Goal: Task Accomplishment & Management: Complete application form

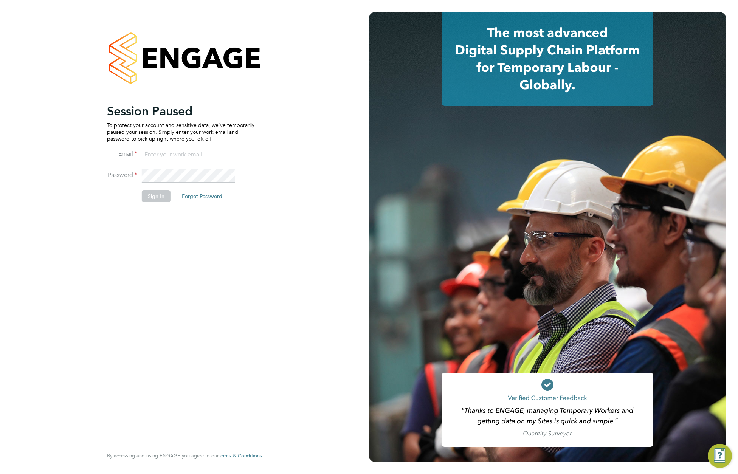
type input "support@engagelabs.io"
click at [157, 197] on button "Sign In" at bounding box center [156, 196] width 29 height 12
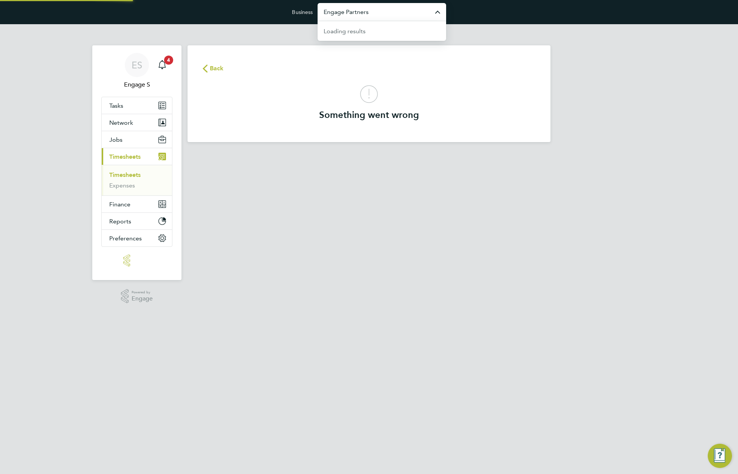
click at [373, 12] on input "Engage Partners" at bounding box center [381, 12] width 128 height 18
click at [372, 13] on input "preprod" at bounding box center [381, 12] width 128 height 18
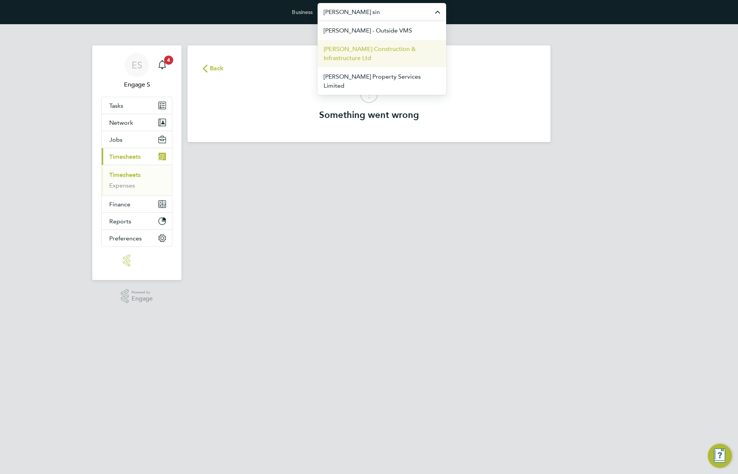
click at [369, 49] on span "[PERSON_NAME] Construction & Infrastructure Ltd" at bounding box center [381, 54] width 116 height 18
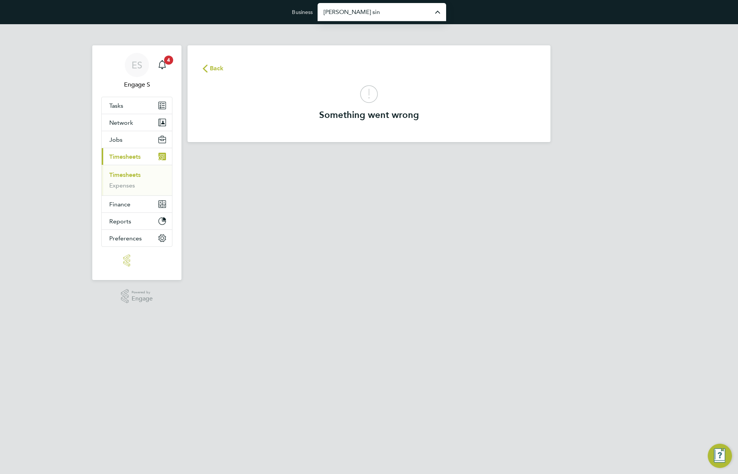
type input "[PERSON_NAME] Construction & Infrastructure Ltd"
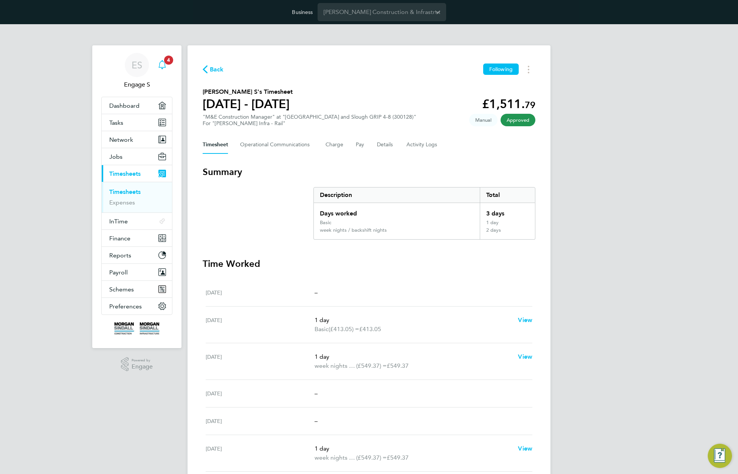
click at [165, 67] on icon "Main navigation" at bounding box center [161, 64] width 7 height 8
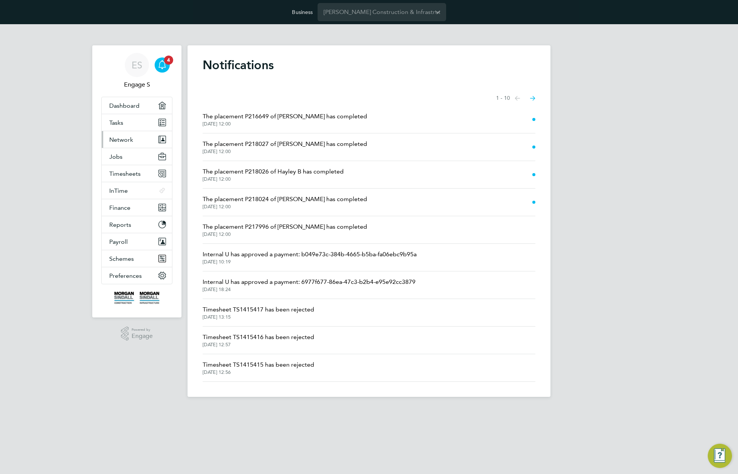
click at [126, 137] on span "Network" at bounding box center [121, 139] width 24 height 7
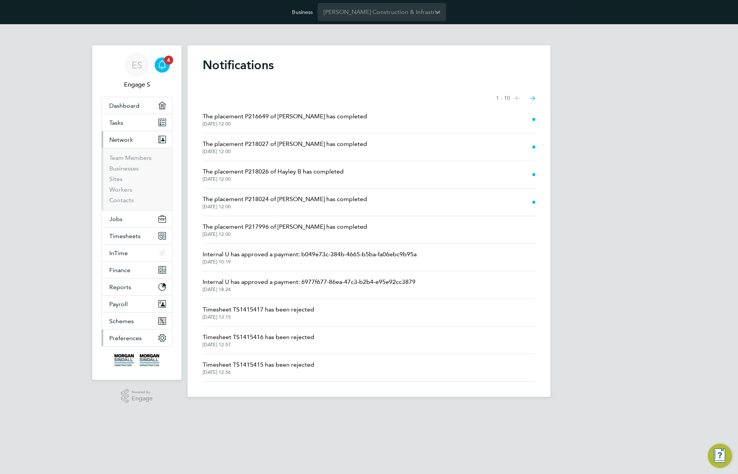
click at [140, 340] on span "Preferences" at bounding box center [125, 337] width 32 height 7
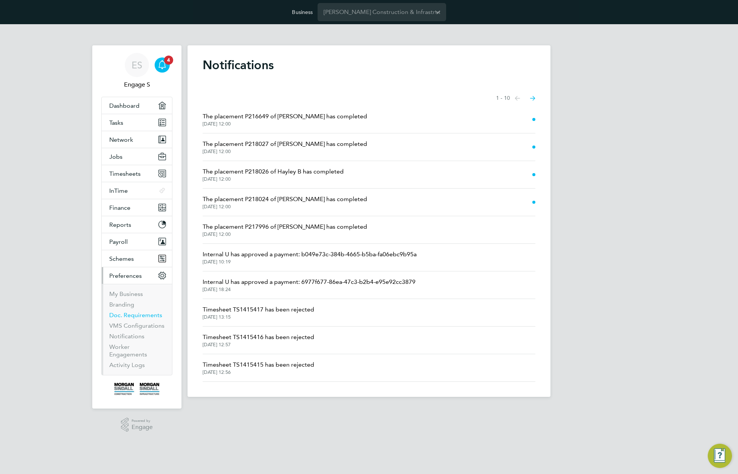
click at [126, 315] on link "Doc. Requirements" at bounding box center [135, 314] width 53 height 7
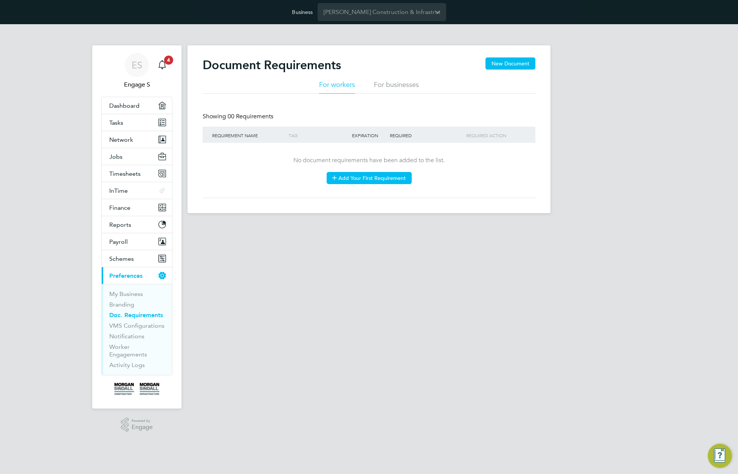
click at [365, 177] on button "Add Your First Requirement" at bounding box center [368, 178] width 85 height 12
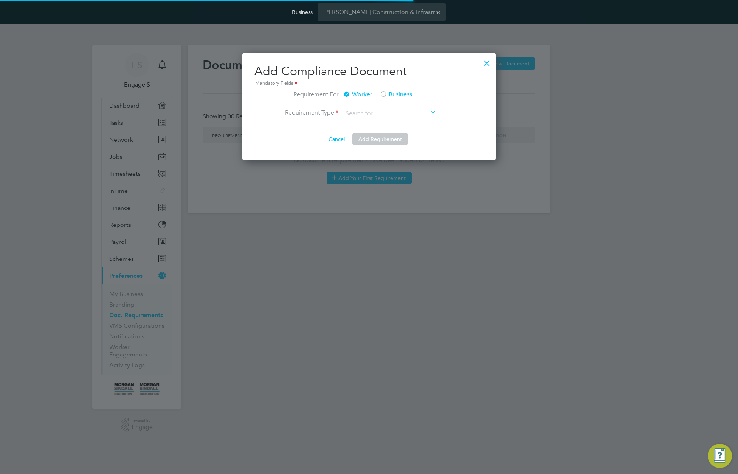
scroll to position [108, 254]
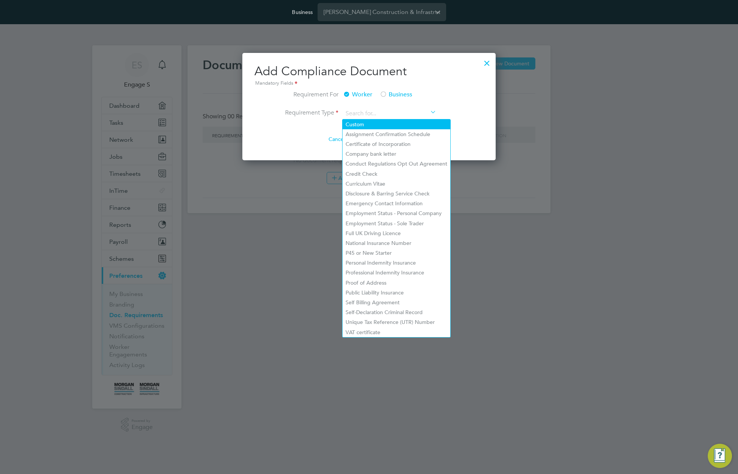
click at [368, 125] on li "Custom" at bounding box center [396, 124] width 108 height 10
type input "Custom"
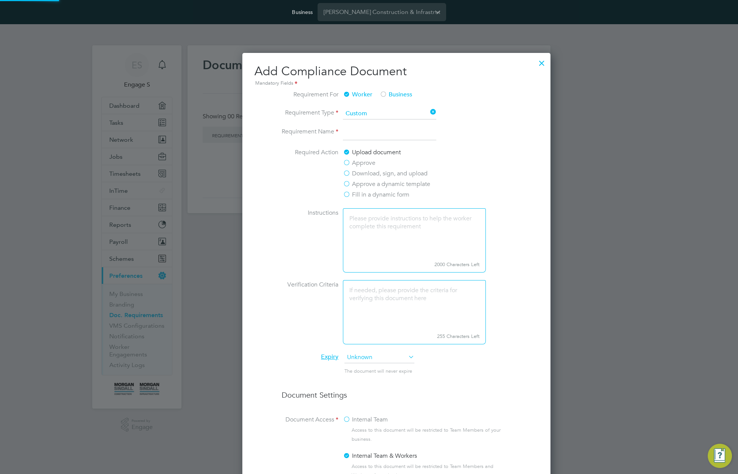
scroll to position [643, 363]
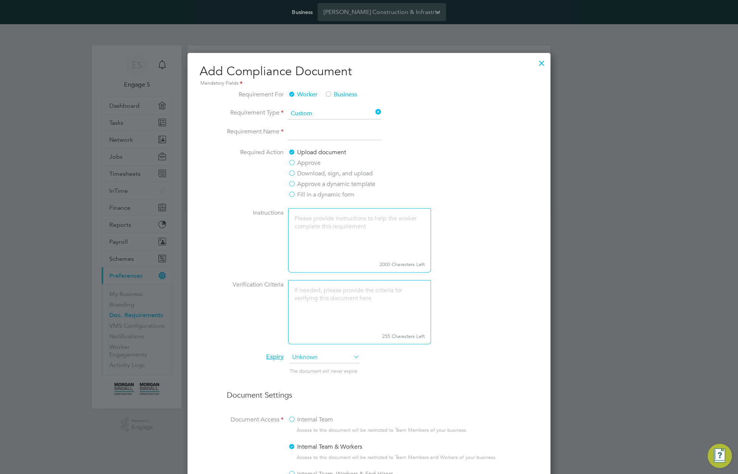
click at [325, 137] on input at bounding box center [334, 134] width 93 height 14
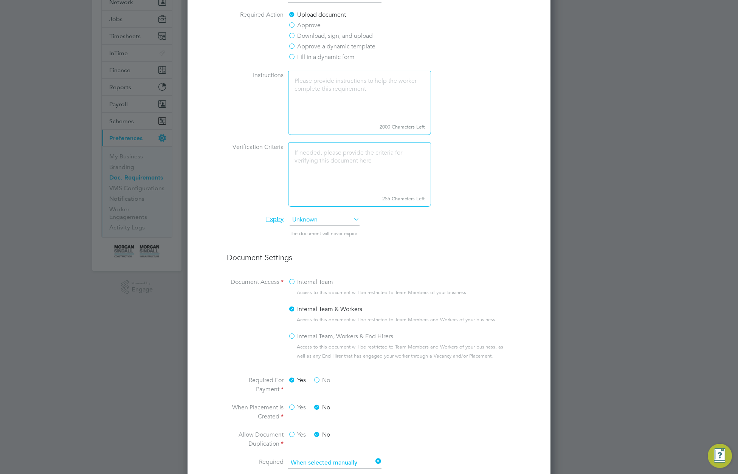
type input "Test for miro"
click at [292, 341] on label "Internal Team, Workers & End Hirers" at bounding box center [340, 336] width 105 height 9
click at [0, 0] on input "Internal Team, Workers & End Hirers" at bounding box center [0, 0] width 0 height 0
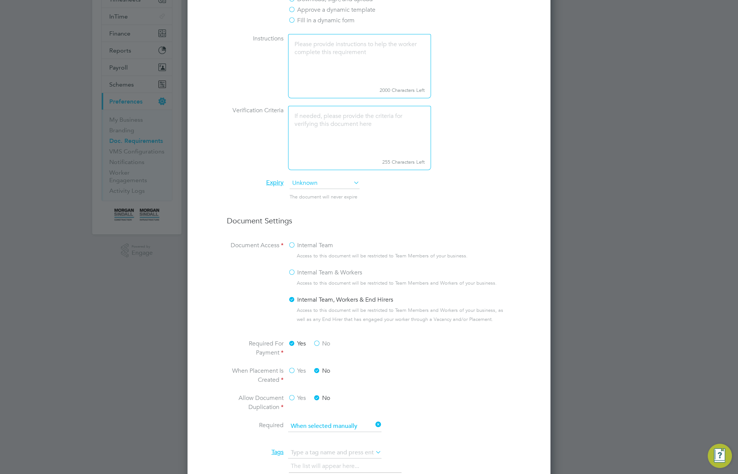
scroll to position [222, 0]
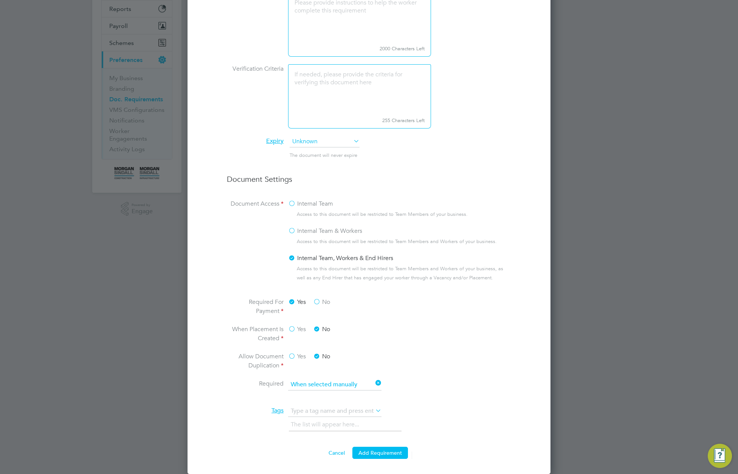
click at [294, 329] on label "Yes" at bounding box center [297, 329] width 18 height 9
click at [0, 0] on input "Yes" at bounding box center [0, 0] width 0 height 0
click at [321, 327] on label "No" at bounding box center [321, 329] width 17 height 9
click at [0, 0] on input "No" at bounding box center [0, 0] width 0 height 0
click at [296, 355] on label "Yes" at bounding box center [297, 356] width 18 height 9
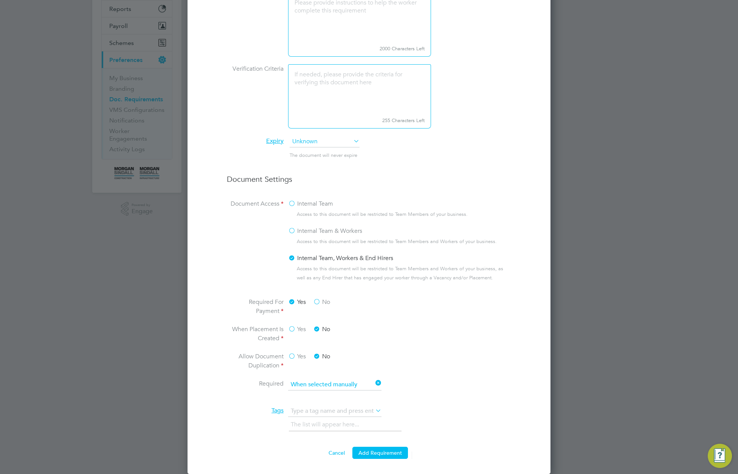
click at [0, 0] on input "Yes" at bounding box center [0, 0] width 0 height 0
click at [348, 387] on input at bounding box center [334, 384] width 93 height 11
click at [350, 407] on li "For all worker registrations" at bounding box center [335, 412] width 94 height 10
type input "For all worker registrations"
click at [386, 452] on button "Add Requirement" at bounding box center [380, 453] width 56 height 12
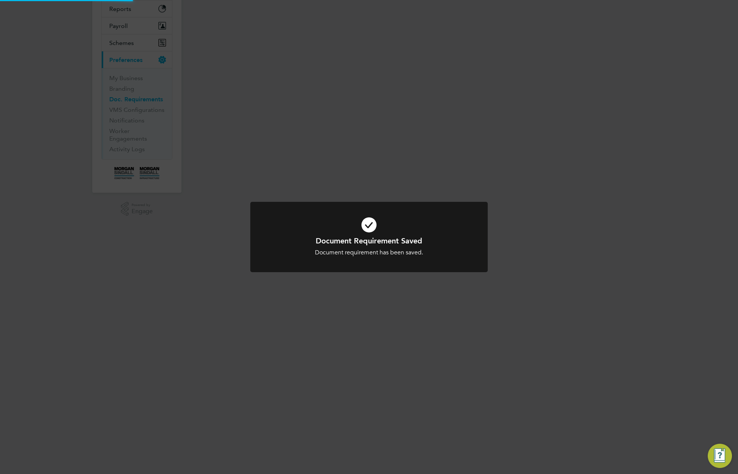
scroll to position [0, 0]
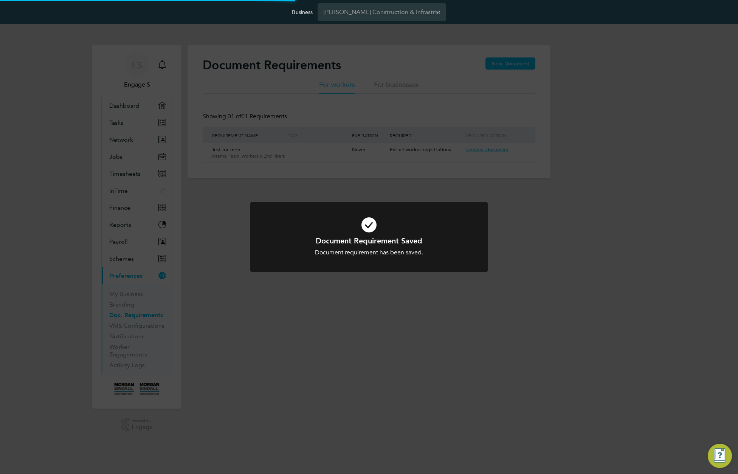
click at [200, 211] on div "Document Requirement Saved Document requirement has been saved. Cancel Okay" at bounding box center [369, 237] width 738 height 474
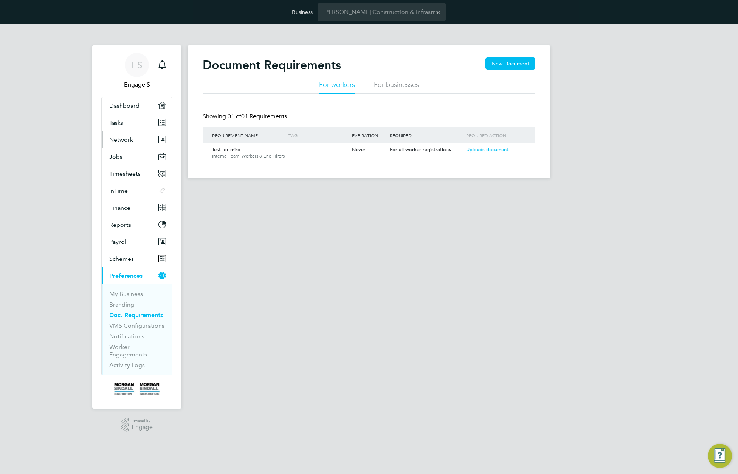
click at [125, 138] on span "Network" at bounding box center [121, 139] width 24 height 7
click at [397, 71] on div "Document Requirements New Document" at bounding box center [369, 68] width 333 height 23
click at [133, 173] on span "Timesheets" at bounding box center [124, 173] width 31 height 7
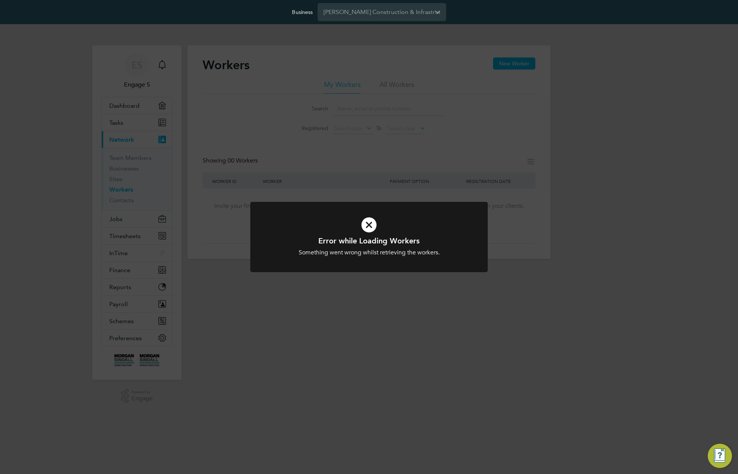
click at [394, 108] on div "Error while Loading Workers Something went wrong whilst retrieving the workers.…" at bounding box center [369, 237] width 738 height 474
click at [397, 87] on div "Error while Loading Workers Something went wrong whilst retrieving the workers.…" at bounding box center [369, 237] width 738 height 474
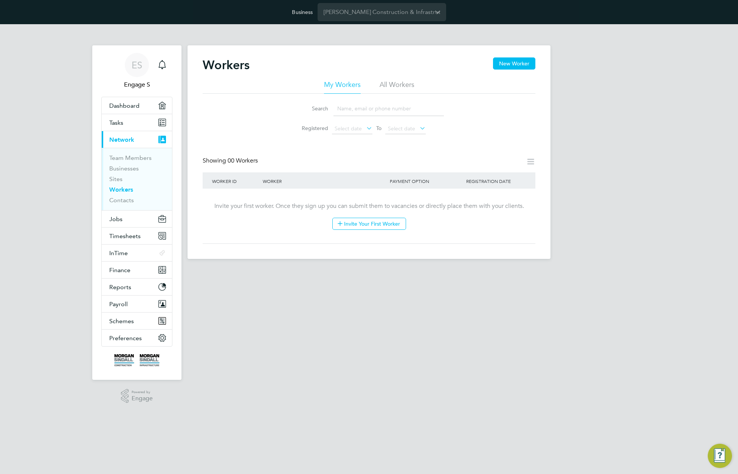
click at [397, 87] on li "All Workers" at bounding box center [396, 87] width 35 height 14
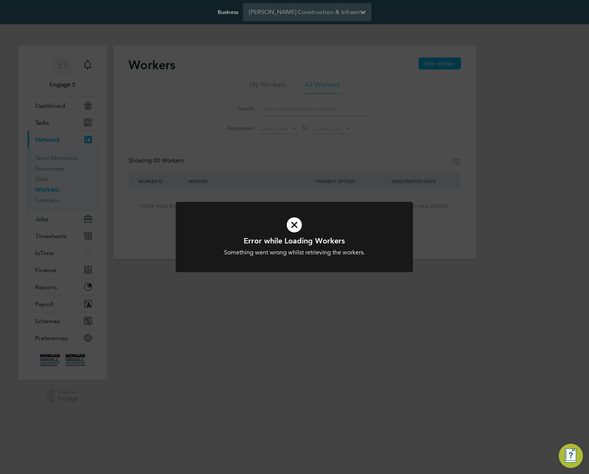
click at [400, 27] on div "Error while Loading Workers Something went wrong whilst retrieving the workers.…" at bounding box center [294, 237] width 589 height 474
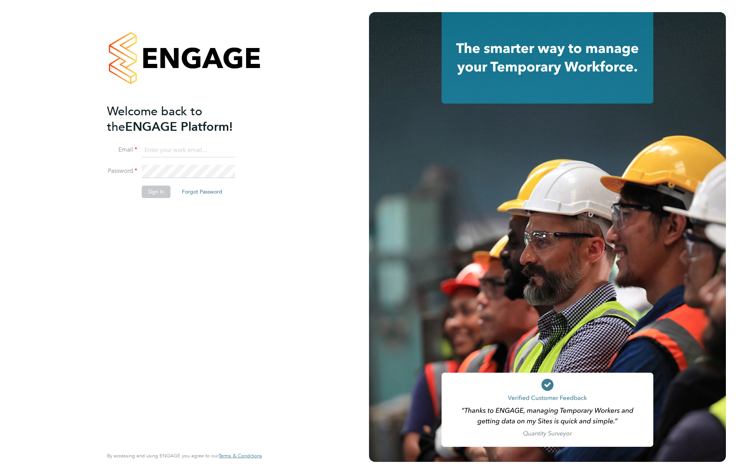
type input "[EMAIL_ADDRESS][DOMAIN_NAME]"
click at [157, 193] on button "Sign In" at bounding box center [156, 192] width 29 height 12
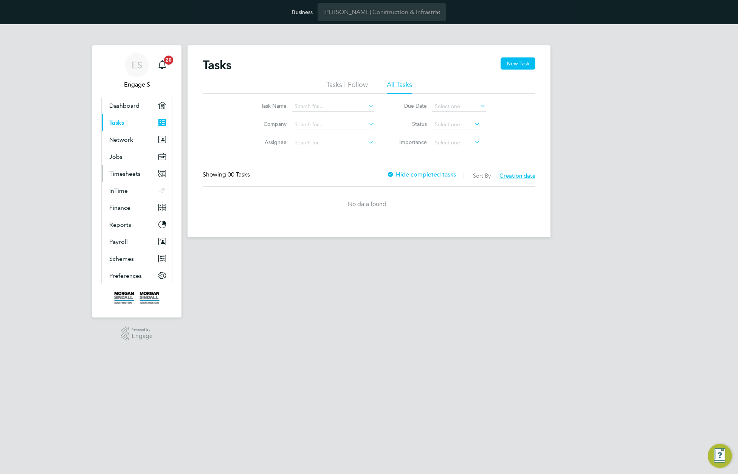
click at [127, 175] on span "Timesheets" at bounding box center [124, 173] width 31 height 7
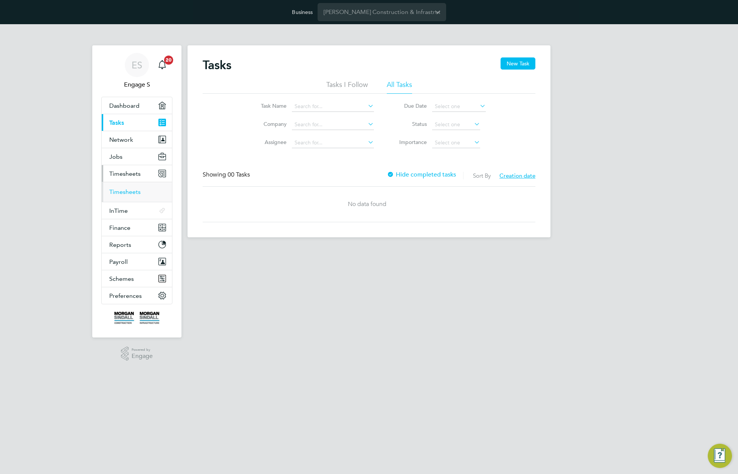
click at [125, 194] on link "Timesheets" at bounding box center [124, 191] width 31 height 7
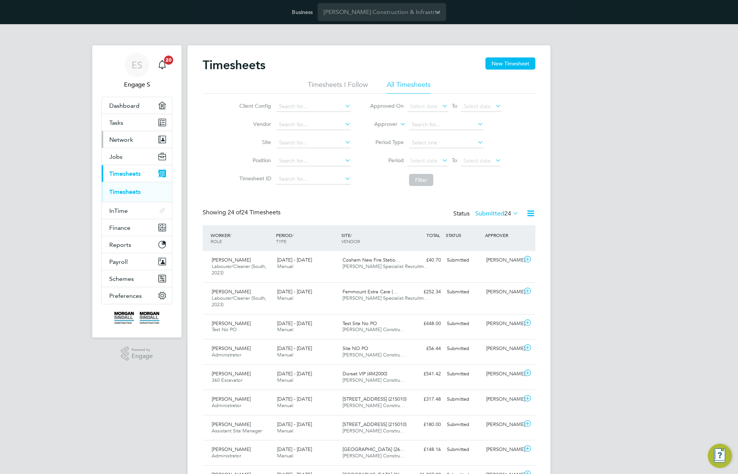
click at [133, 139] on button "Network" at bounding box center [137, 139] width 70 height 17
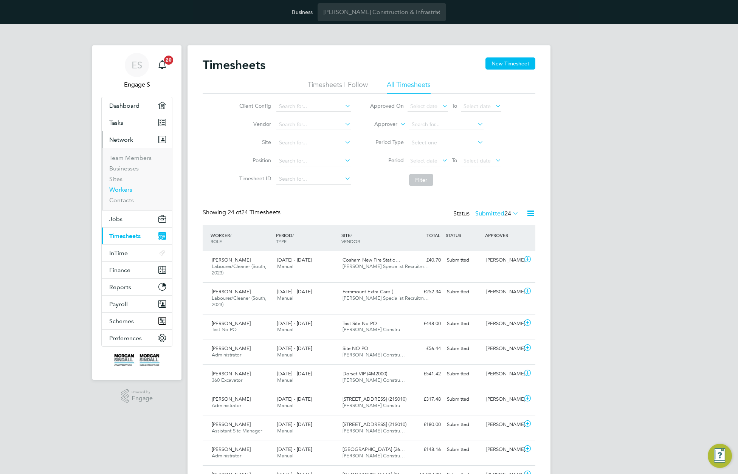
click at [121, 190] on link "Workers" at bounding box center [120, 189] width 23 height 7
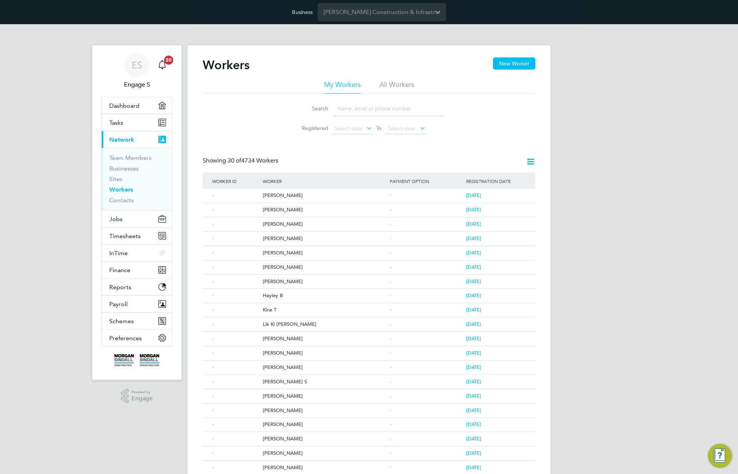
click at [392, 85] on li "All Workers" at bounding box center [396, 87] width 35 height 14
click at [131, 340] on span "Preferences" at bounding box center [125, 337] width 32 height 7
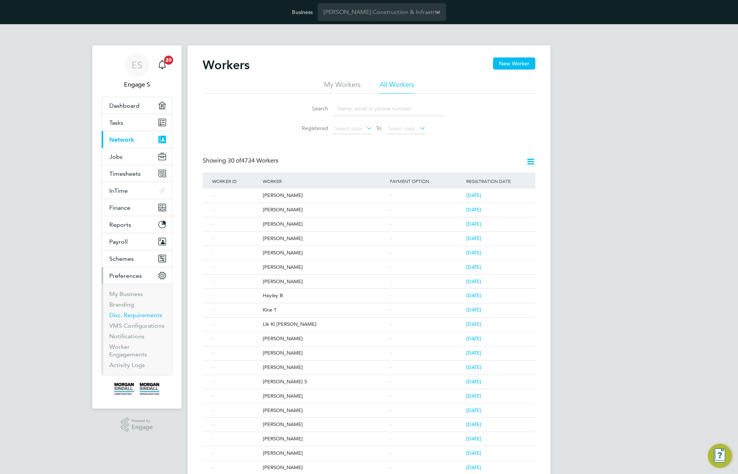
click at [127, 317] on link "Doc. Requirements" at bounding box center [135, 314] width 53 height 7
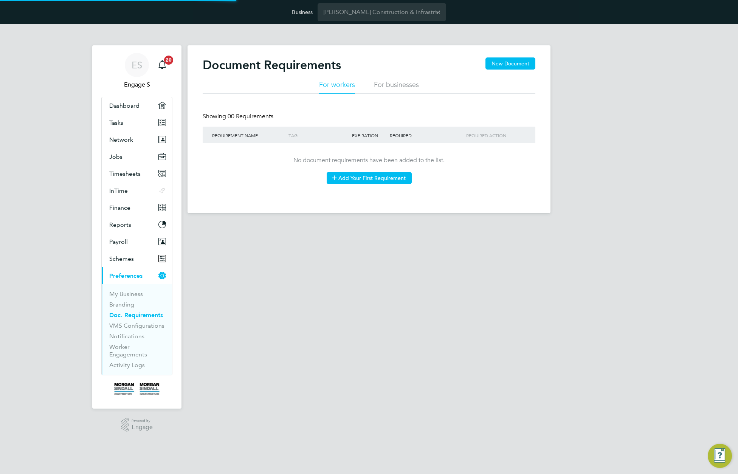
click at [391, 181] on button "Add Your First Requirement" at bounding box center [368, 178] width 85 height 12
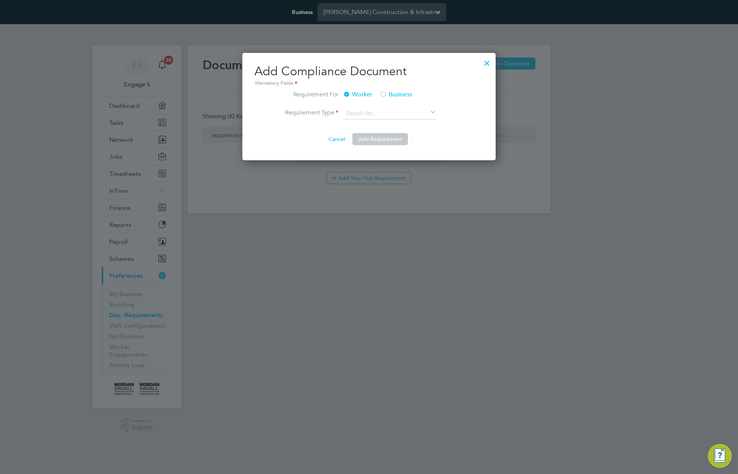
click at [365, 126] on li "Custom" at bounding box center [396, 124] width 108 height 10
type input "Custom"
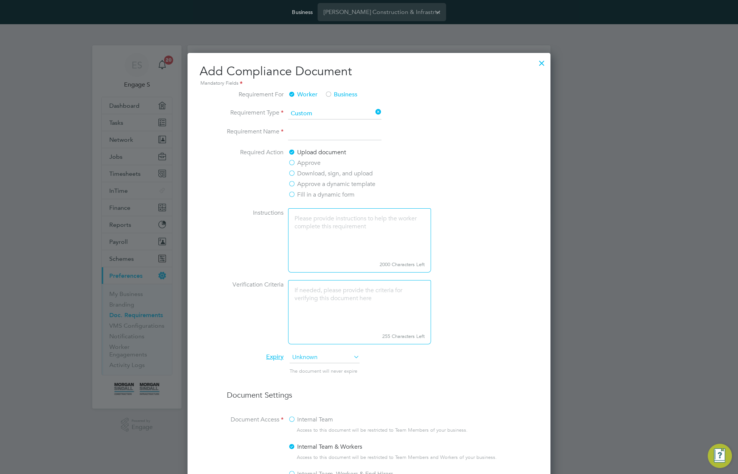
click at [317, 140] on input at bounding box center [334, 134] width 93 height 14
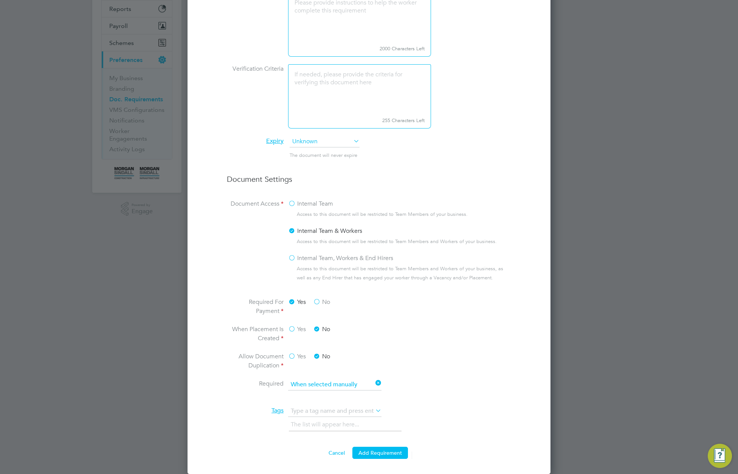
type input "Test 1"
click at [292, 356] on label "Yes" at bounding box center [297, 356] width 18 height 9
click at [0, 0] on input "Yes" at bounding box center [0, 0] width 0 height 0
drag, startPoint x: 344, startPoint y: 383, endPoint x: 346, endPoint y: 387, distance: 4.4
click at [346, 386] on input at bounding box center [334, 384] width 93 height 11
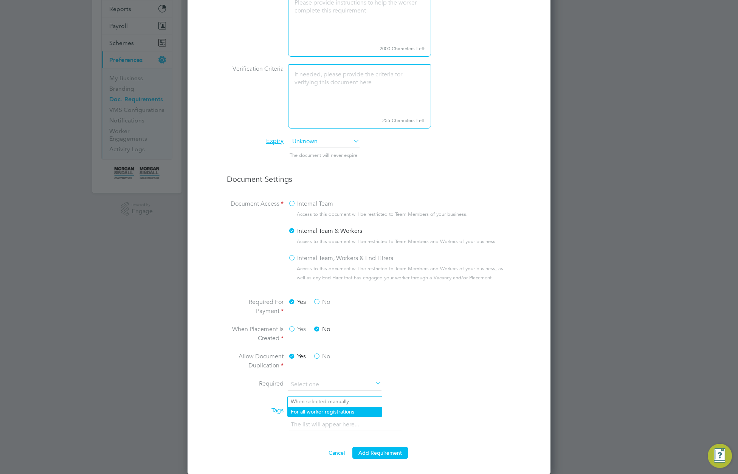
click at [340, 407] on li "For all worker registrations" at bounding box center [335, 412] width 94 height 10
type input "For all worker registrations"
click at [377, 455] on button "Add Requirement" at bounding box center [380, 453] width 56 height 12
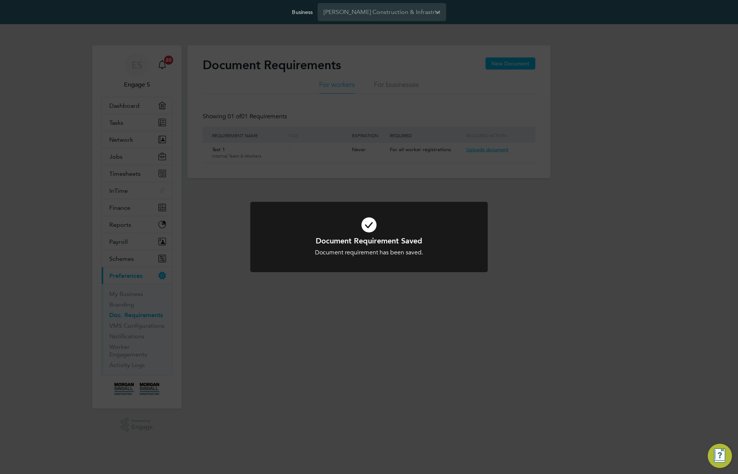
click at [226, 175] on div "Document Requirement Saved Document requirement has been saved. Cancel Okay" at bounding box center [369, 237] width 738 height 474
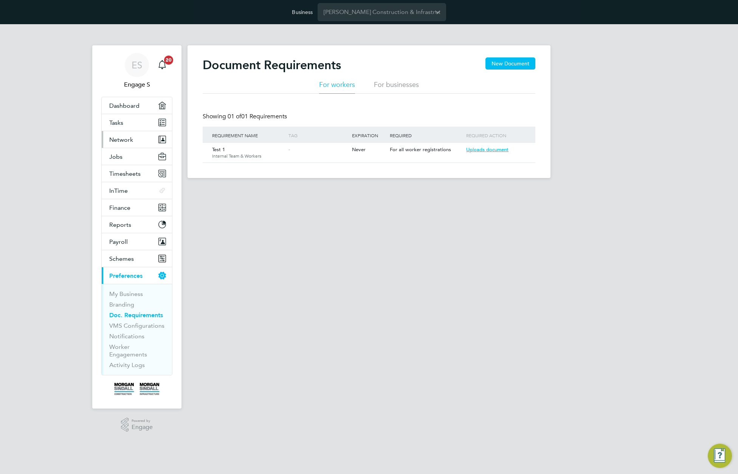
click at [133, 139] on button "Network" at bounding box center [137, 139] width 70 height 17
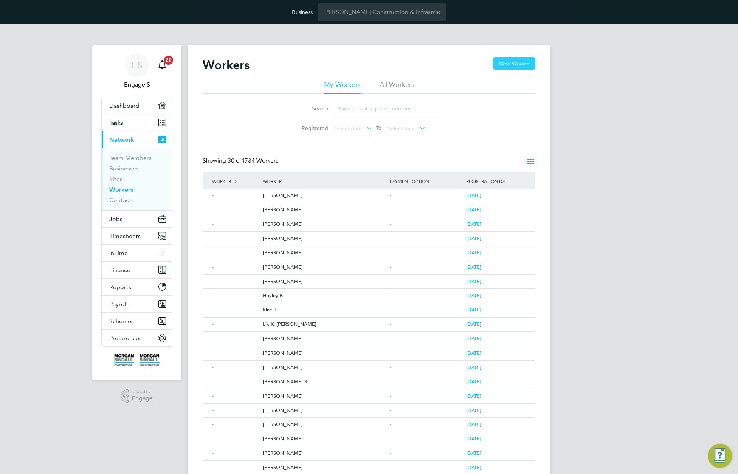
click at [512, 64] on button "New Worker" at bounding box center [514, 63] width 42 height 12
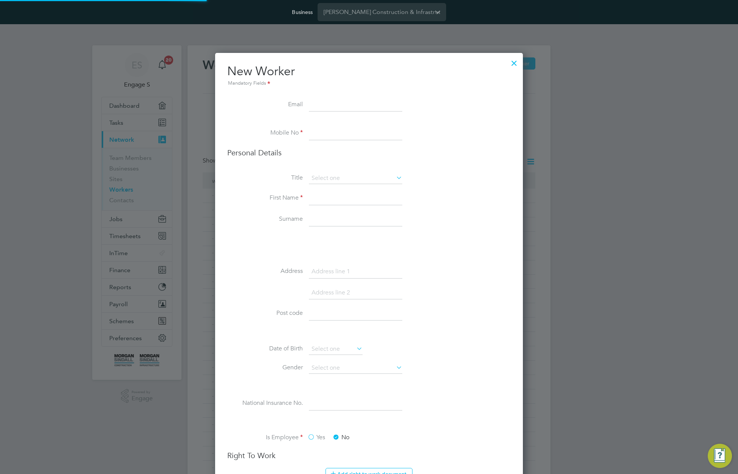
scroll to position [867, 308]
type input "terstete@gmail.com"
click at [364, 135] on input at bounding box center [355, 134] width 93 height 14
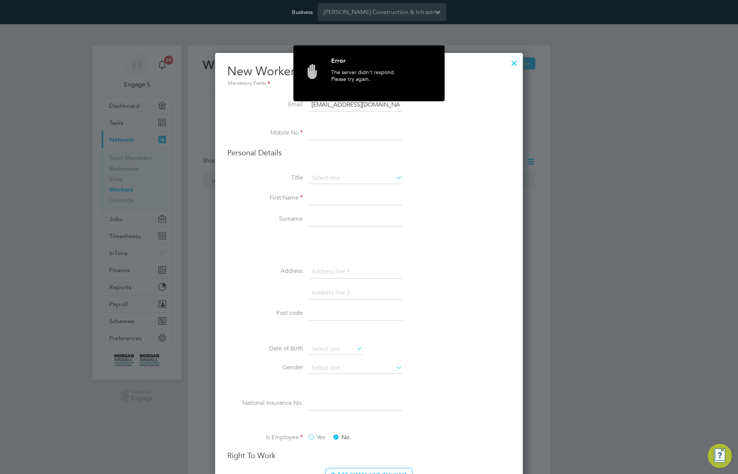
click at [369, 135] on input at bounding box center [355, 134] width 93 height 14
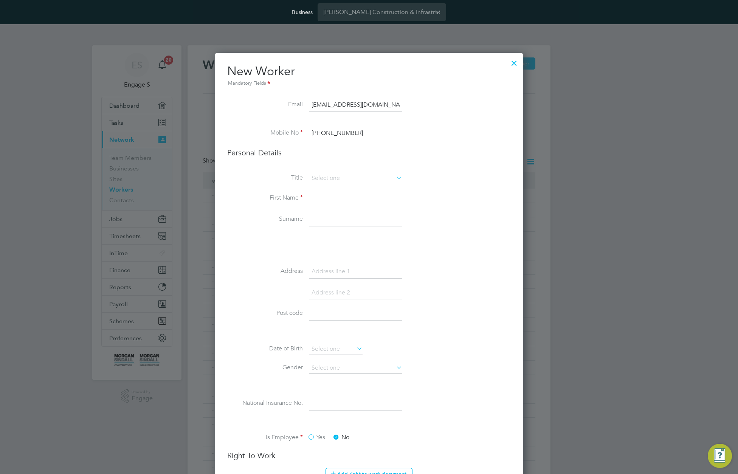
type input "+381642211358"
click at [350, 195] on input at bounding box center [355, 199] width 93 height 14
type input "A test"
click at [256, 248] on div "Title First Name A test Surname Address Post code Date of Birth Gender National…" at bounding box center [368, 312] width 283 height 278
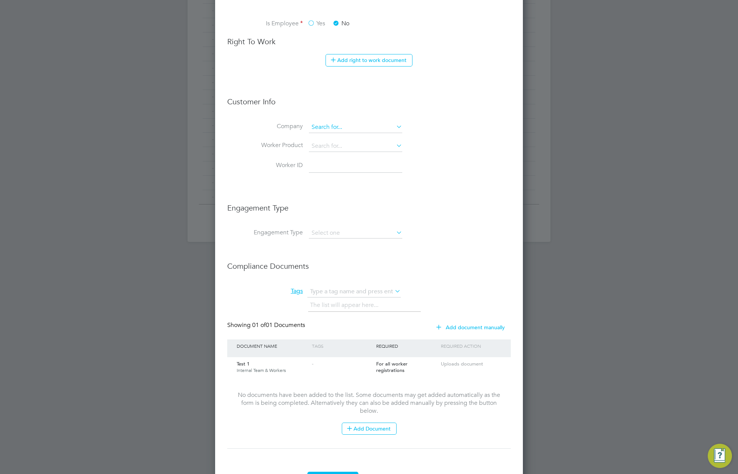
scroll to position [446, 0]
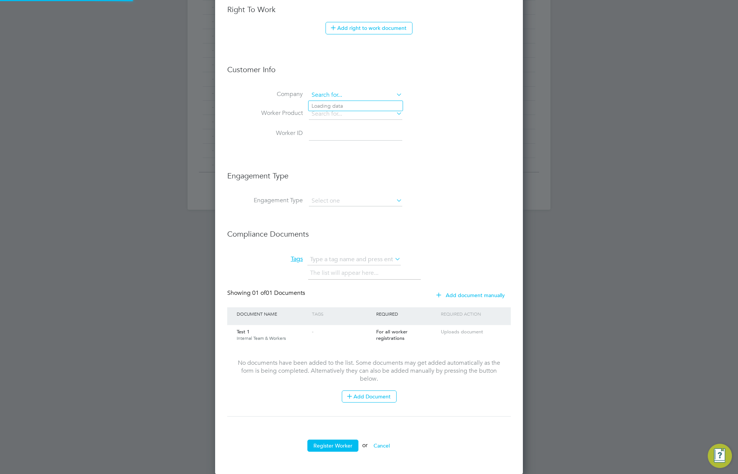
click at [361, 95] on input at bounding box center [355, 95] width 93 height 11
click at [353, 188] on li "[PERSON_NAME] And [PERSON_NAME] Construction Limited" at bounding box center [387, 188] width 158 height 10
type input "[PERSON_NAME] And [PERSON_NAME] Construction Limited"
click at [340, 114] on input at bounding box center [355, 113] width 93 height 11
click at [339, 126] on li "Intro To Agency/Client By Us" at bounding box center [355, 125] width 94 height 10
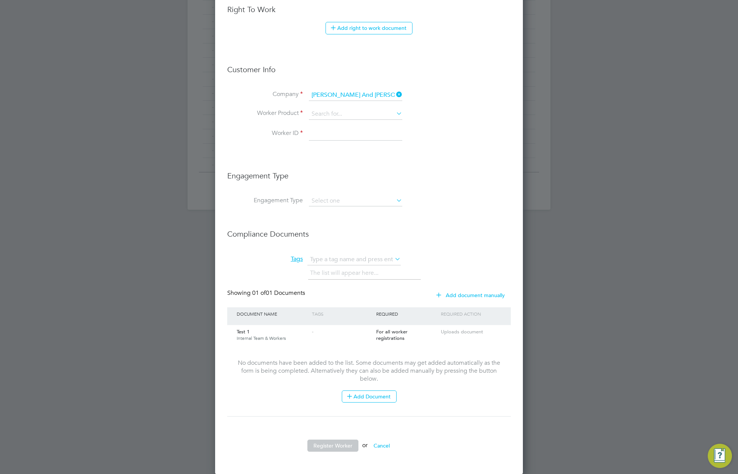
type input "Intro To Agency/Client By Us"
click at [337, 136] on input at bounding box center [355, 134] width 93 height 14
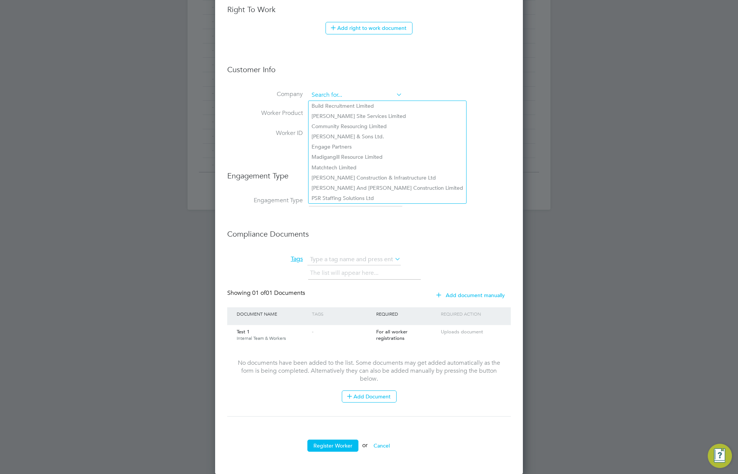
click at [337, 96] on input at bounding box center [355, 95] width 93 height 11
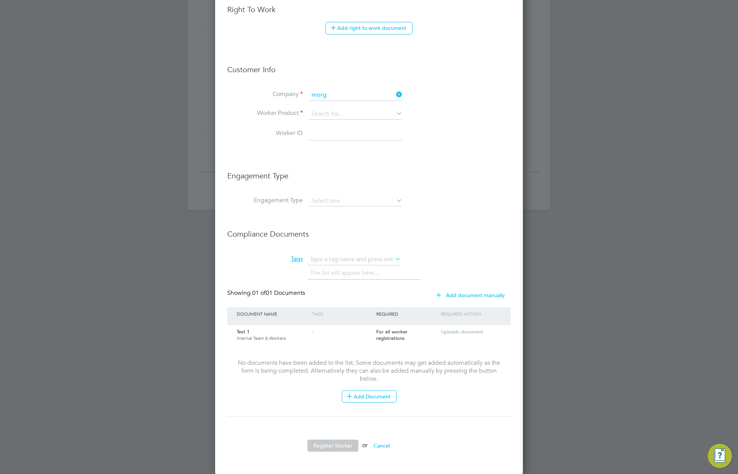
click at [335, 102] on li "Morg an Sindall Construction & Infrastructure Ltd" at bounding box center [369, 106] width 123 height 10
type input "[PERSON_NAME] Construction & Infrastructure Ltd"
click at [332, 114] on input at bounding box center [355, 113] width 93 height 11
click at [332, 161] on li "CIS Product" at bounding box center [355, 166] width 94 height 10
type input "CIS Product"
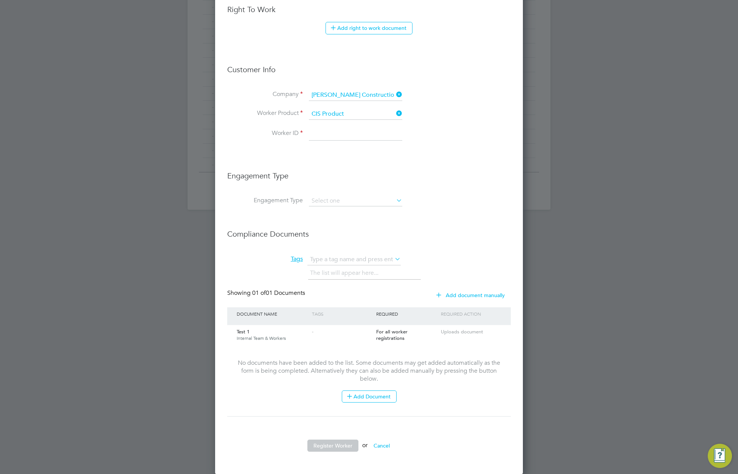
click at [334, 130] on input at bounding box center [355, 134] width 93 height 14
click at [338, 447] on button "Register Worker" at bounding box center [332, 445] width 51 height 12
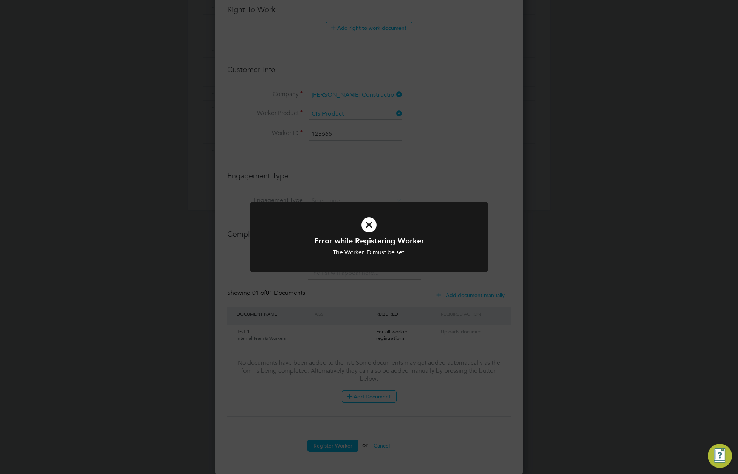
click at [399, 304] on div "Error while Registering Worker The Worker ID must be set. Cancel Okay" at bounding box center [369, 237] width 738 height 474
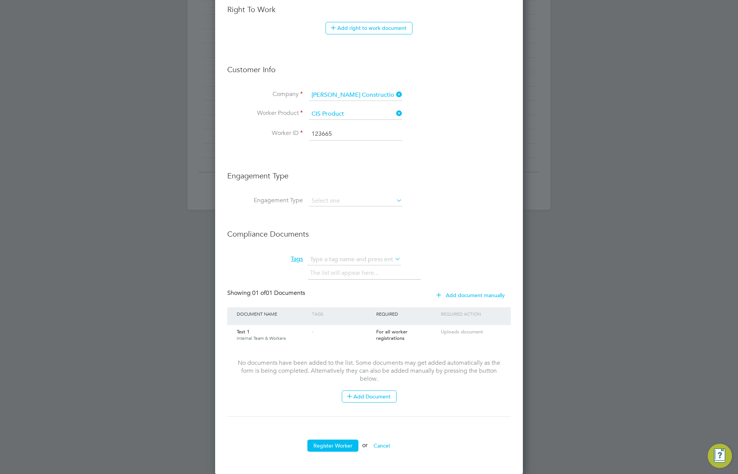
click at [337, 133] on input "123665" at bounding box center [355, 134] width 93 height 14
type input "55563232323."
click at [333, 444] on button "Register Worker" at bounding box center [332, 445] width 51 height 12
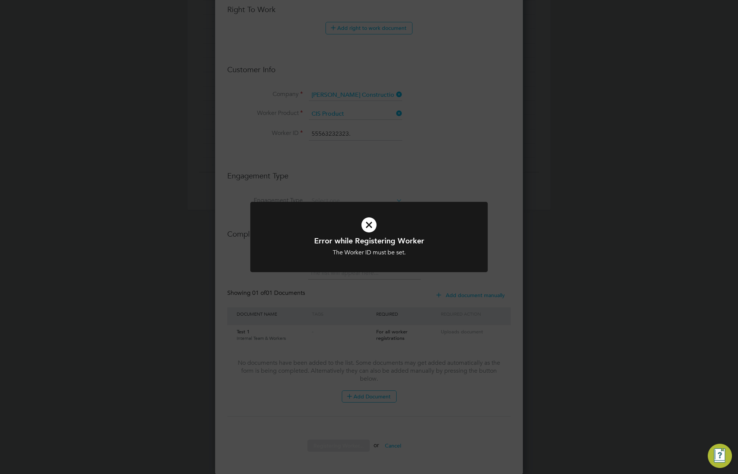
click at [412, 284] on div "Error while Registering Worker The Worker ID must be set. Cancel Okay" at bounding box center [369, 237] width 738 height 474
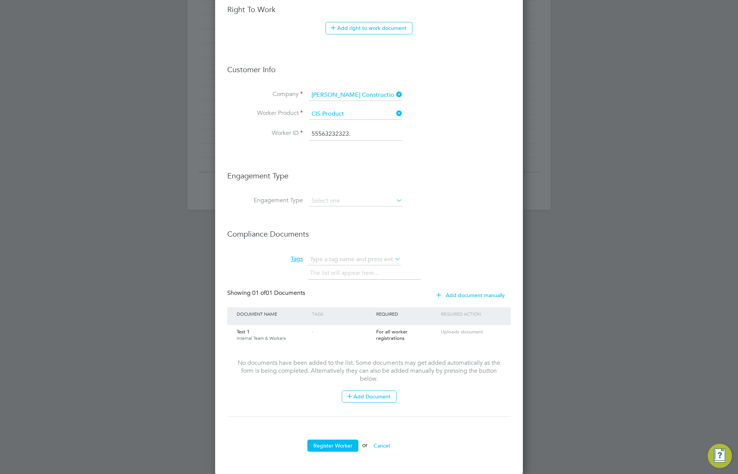
click at [382, 445] on button "Cancel" at bounding box center [381, 445] width 28 height 12
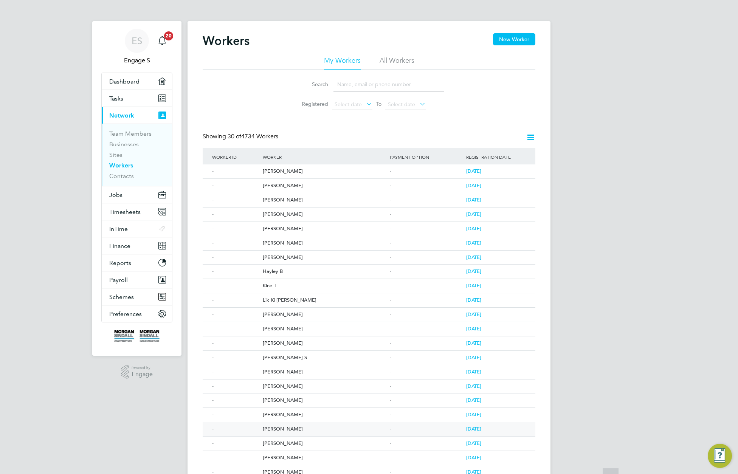
scroll to position [0, 0]
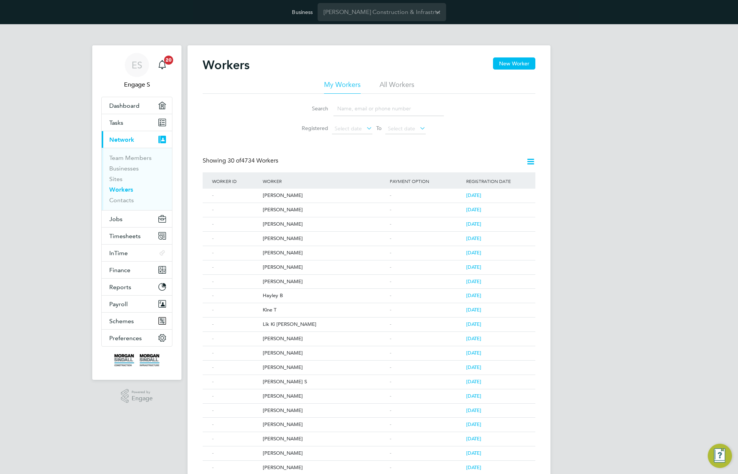
click at [394, 84] on li "All Workers" at bounding box center [396, 87] width 35 height 14
click at [522, 65] on button "New Worker" at bounding box center [514, 63] width 42 height 12
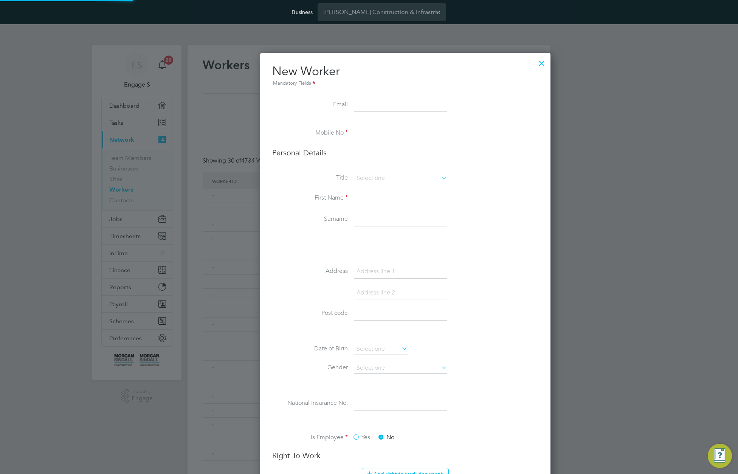
scroll to position [867, 308]
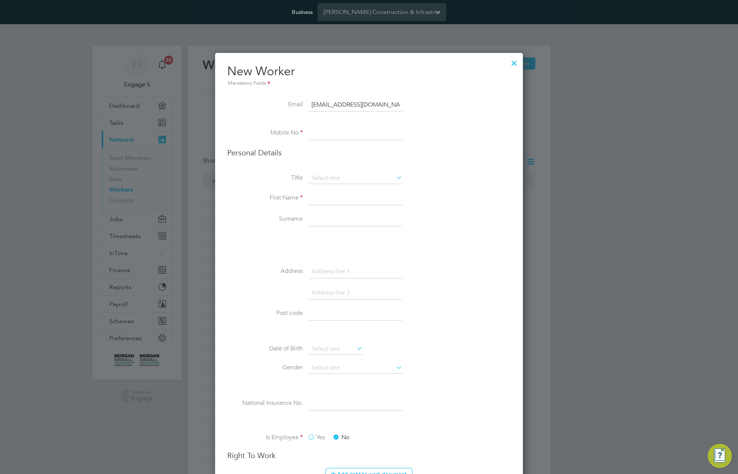
type input "tetuyi@gmil.com"
type input "+38164559862"
click at [344, 196] on input at bounding box center [355, 199] width 93 height 14
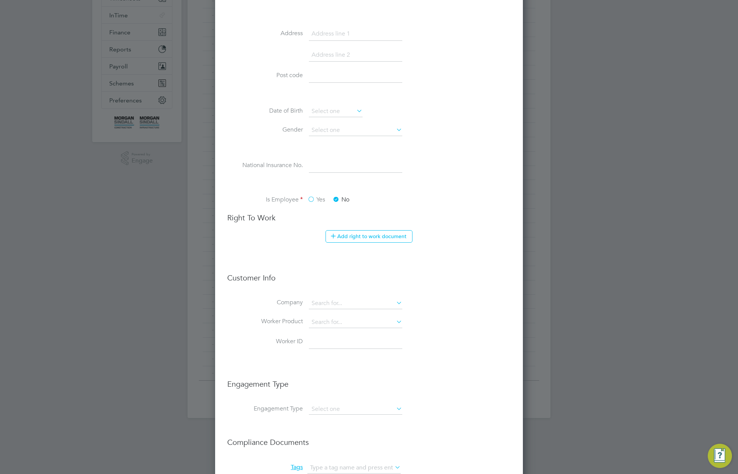
scroll to position [446, 0]
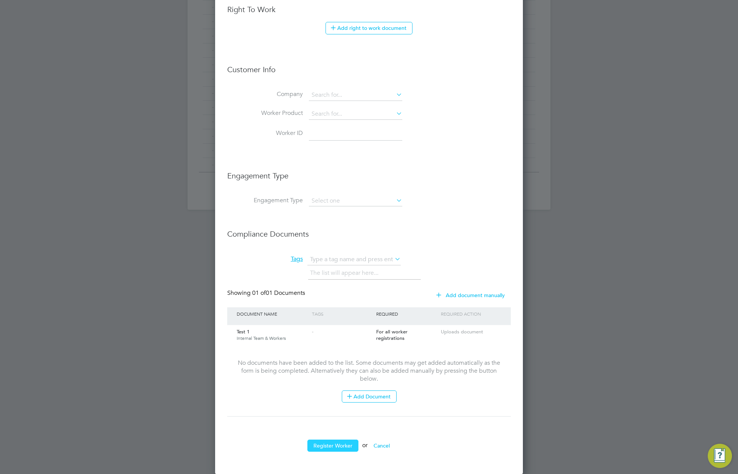
type input "Test 23"
click at [335, 446] on button "Register Worker" at bounding box center [332, 445] width 51 height 12
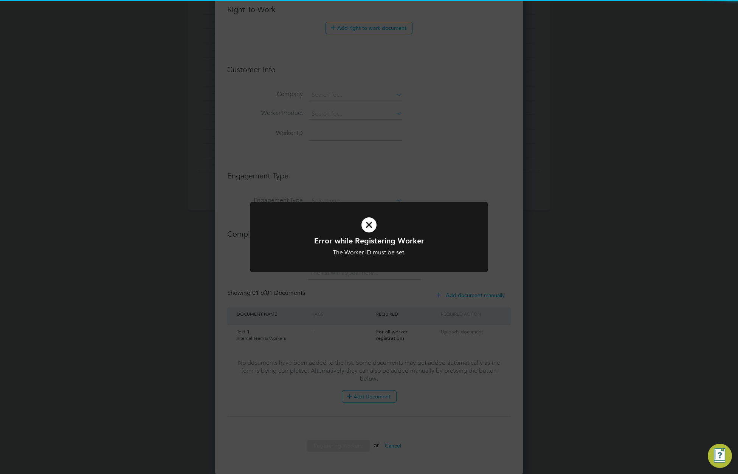
click at [416, 278] on div "Error while Registering Worker The Worker ID must be set. Cancel Okay" at bounding box center [368, 242] width 237 height 80
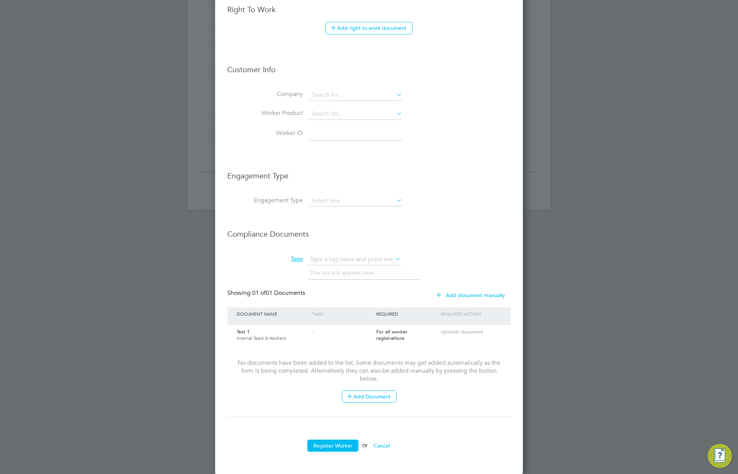
click at [326, 130] on input at bounding box center [355, 134] width 93 height 14
type input "2350656952"
drag, startPoint x: 333, startPoint y: 438, endPoint x: 334, endPoint y: 446, distance: 8.7
click at [334, 441] on ul "New Worker Mandatory Fields Email tetuyi@gmil.com Mobile No +38164559862 Person…" at bounding box center [368, 38] width 283 height 841
click at [334, 446] on button "Register Worker" at bounding box center [332, 445] width 51 height 12
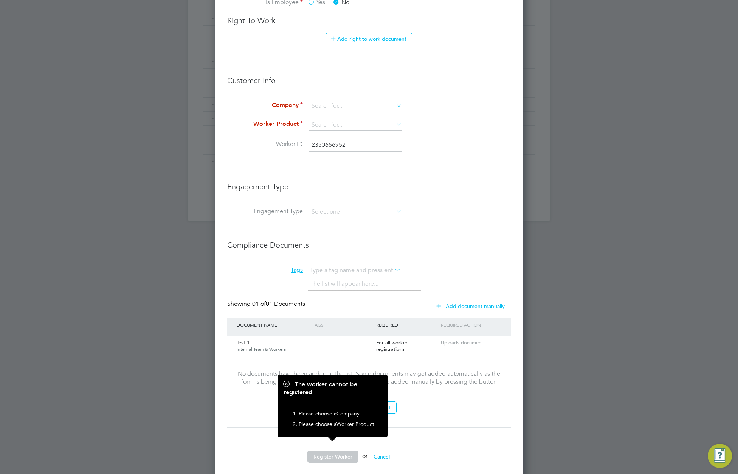
scroll to position [341, 0]
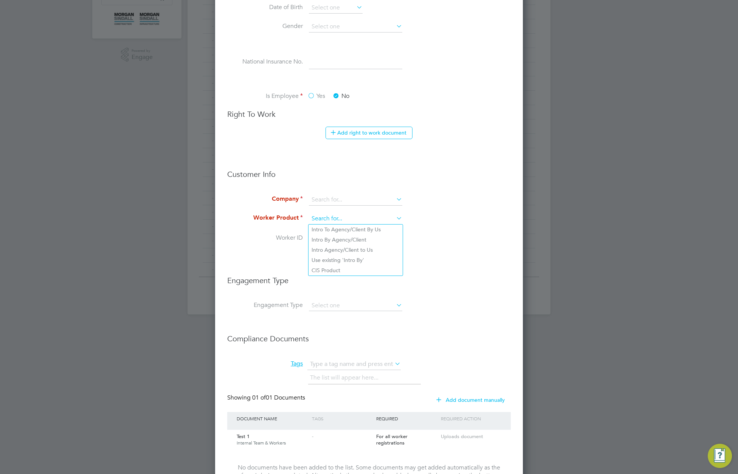
click at [344, 218] on input at bounding box center [355, 218] width 93 height 11
drag, startPoint x: 342, startPoint y: 240, endPoint x: 342, endPoint y: 227, distance: 12.9
click at [342, 239] on li "Intro By Agency/Client" at bounding box center [355, 240] width 94 height 10
type input "Intro By Agency/Client"
click at [343, 201] on input at bounding box center [355, 199] width 93 height 11
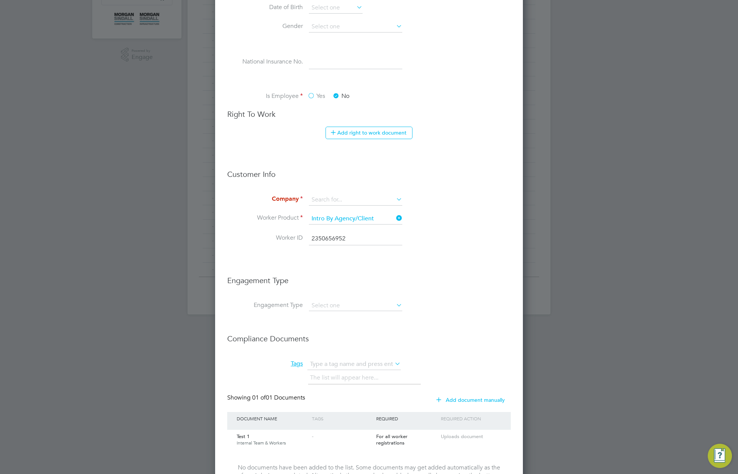
click at [342, 209] on li "Build Recruitment Limited" at bounding box center [387, 211] width 158 height 10
type input "Build Recruitment Limited"
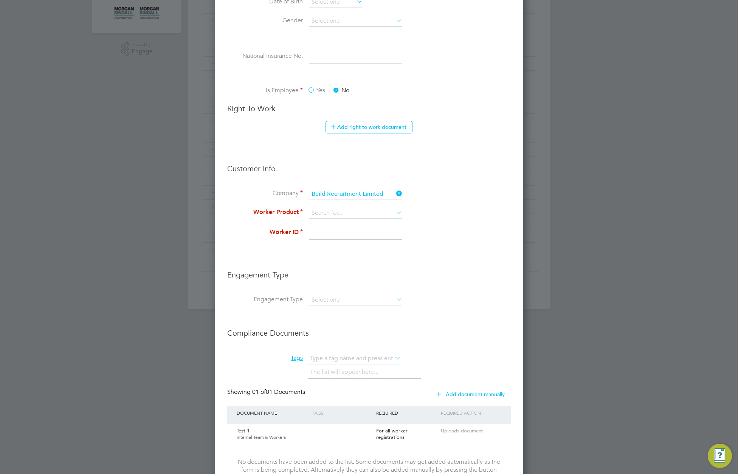
scroll to position [355, 0]
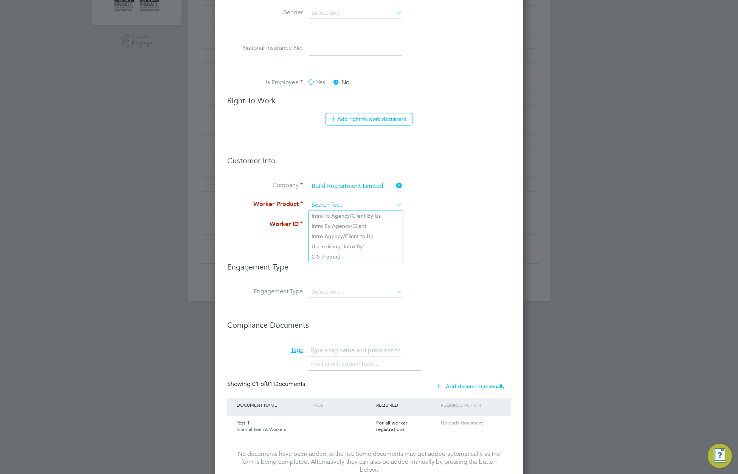
click at [356, 204] on input at bounding box center [355, 205] width 93 height 11
click at [356, 237] on li "Intro Agency/Client to Us" at bounding box center [355, 236] width 94 height 10
type input "Intro Agency/Client to Us"
click at [345, 224] on input at bounding box center [355, 225] width 93 height 14
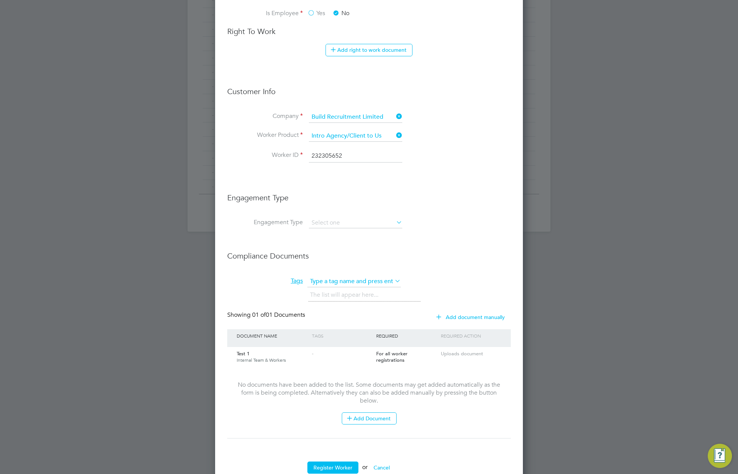
scroll to position [446, 0]
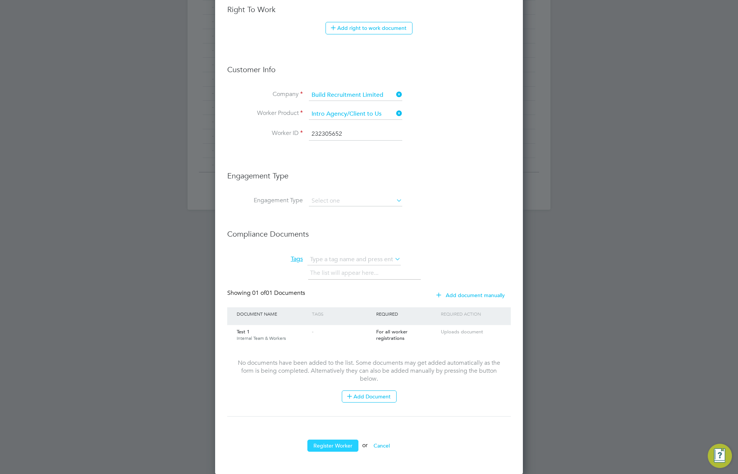
type input "232305652"
click at [332, 444] on button "Register Worker" at bounding box center [332, 445] width 51 height 12
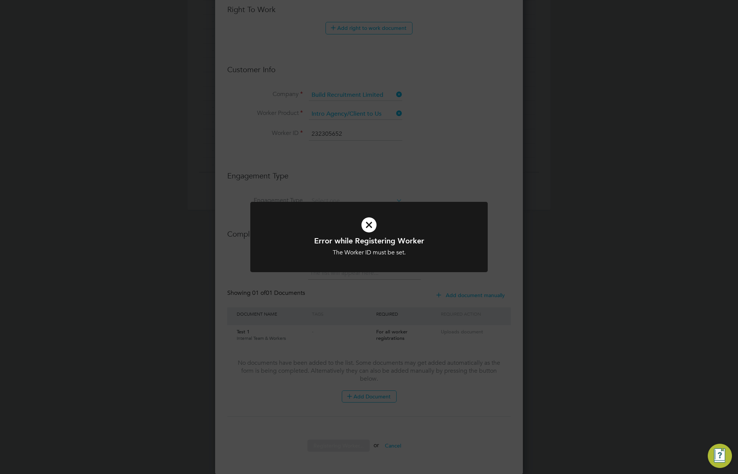
click at [384, 292] on div "Error while Registering Worker The Worker ID must be set. Cancel Okay" at bounding box center [369, 237] width 738 height 474
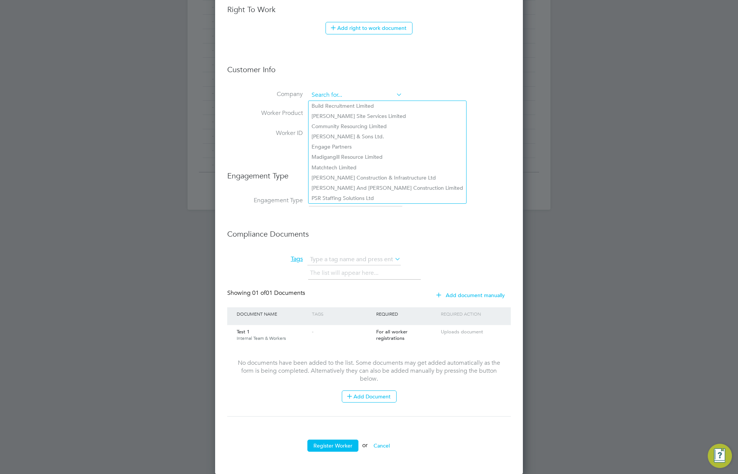
click at [370, 93] on input at bounding box center [355, 95] width 93 height 11
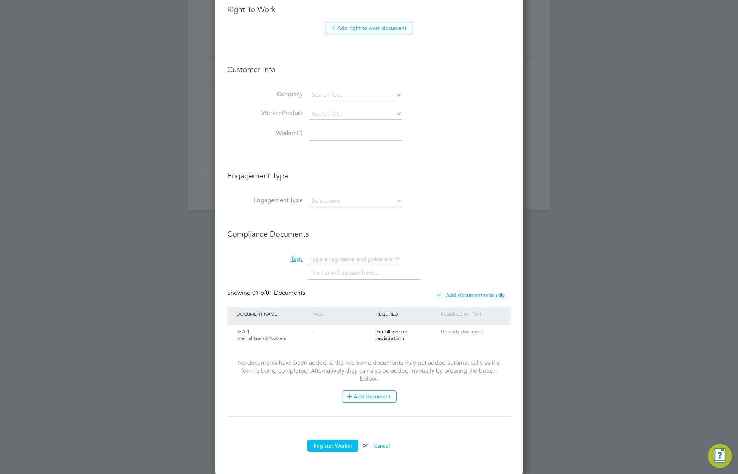
click at [359, 173] on li "[PERSON_NAME] Construction & Infrastructure Ltd" at bounding box center [387, 178] width 158 height 10
type input "[PERSON_NAME] Construction & Infrastructure Ltd"
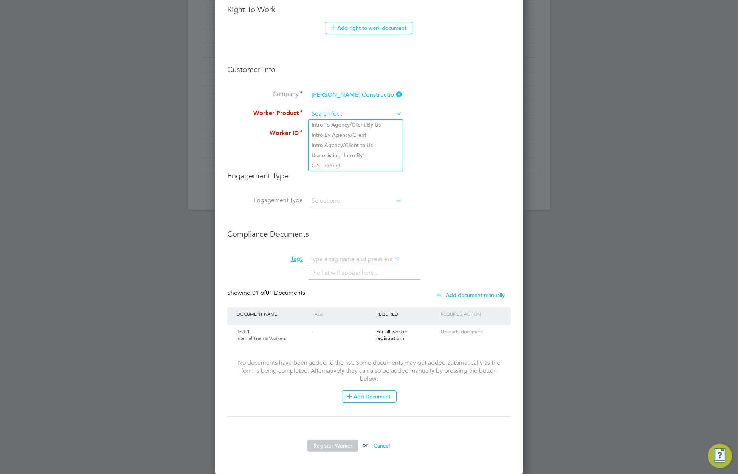
click at [349, 116] on input at bounding box center [355, 113] width 93 height 11
click at [349, 124] on li "Intro To Agency/Client By Us" at bounding box center [355, 125] width 94 height 10
type input "Intro To Agency/Client By Us"
click at [347, 138] on input at bounding box center [355, 134] width 93 height 14
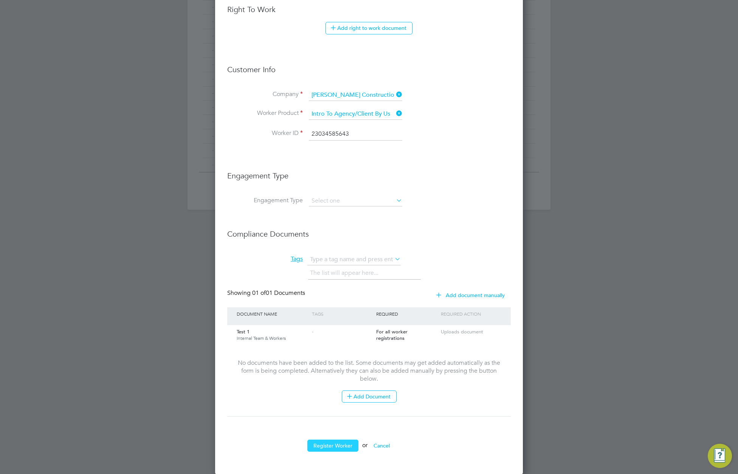
type input "23034585643"
click at [344, 444] on button "Register Worker" at bounding box center [332, 445] width 51 height 12
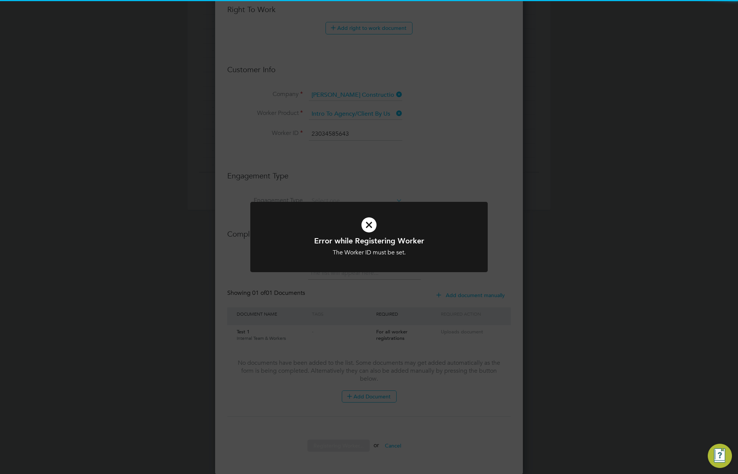
click at [450, 282] on div "Error while Registering Worker The Worker ID must be set. Cancel Okay" at bounding box center [369, 237] width 738 height 474
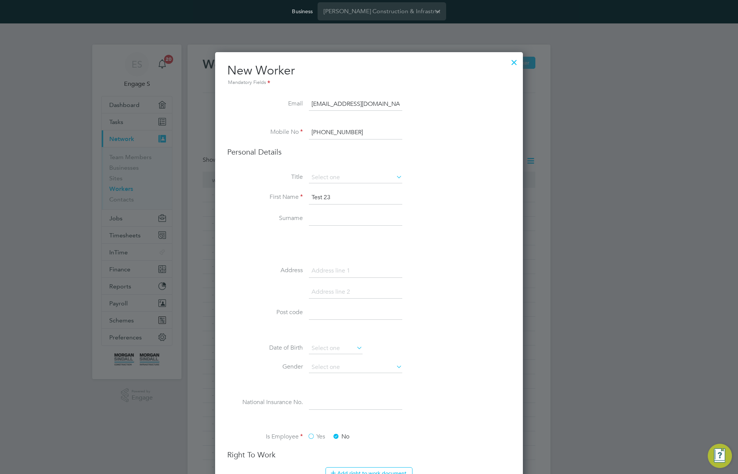
scroll to position [0, 0]
click at [515, 60] on div at bounding box center [514, 61] width 14 height 14
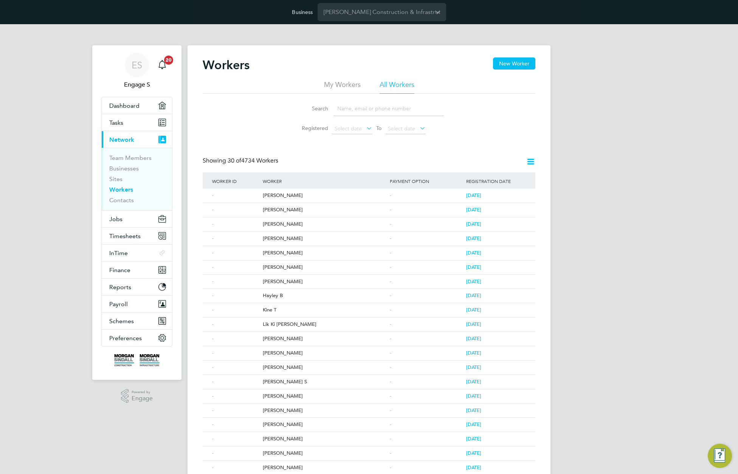
click at [488, 133] on div "Search Registered Select date To Select date" at bounding box center [369, 116] width 333 height 44
drag, startPoint x: 473, startPoint y: 134, endPoint x: 439, endPoint y: 142, distance: 35.0
click at [442, 141] on div "Workers New Worker My Workers All Workers Search Registered Select date To Sele…" at bounding box center [369, 344] width 333 height 575
click at [118, 218] on span "Jobs" at bounding box center [115, 218] width 13 height 7
click at [623, 236] on div "ES Engage S Notifications 20 Applications: Dashboard Tasks Current page: Networ…" at bounding box center [369, 345] width 738 height 643
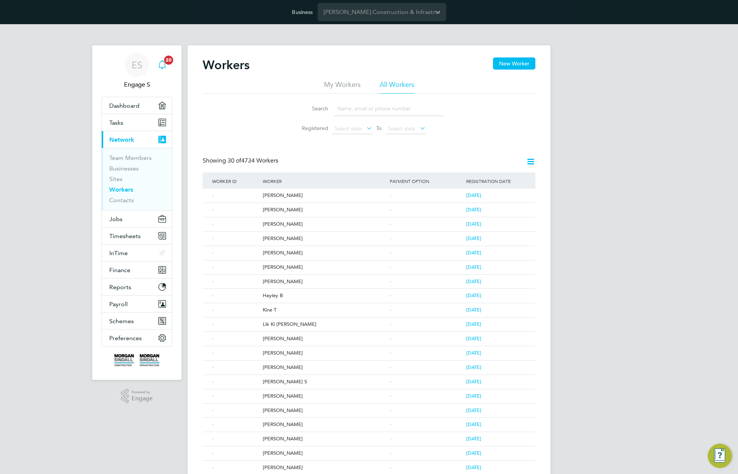
click at [161, 64] on icon "Main navigation" at bounding box center [162, 64] width 9 height 9
